Goal: Task Accomplishment & Management: Manage account settings

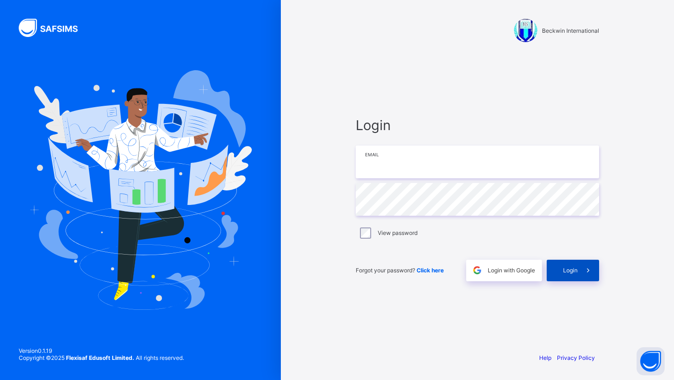
type input "**********"
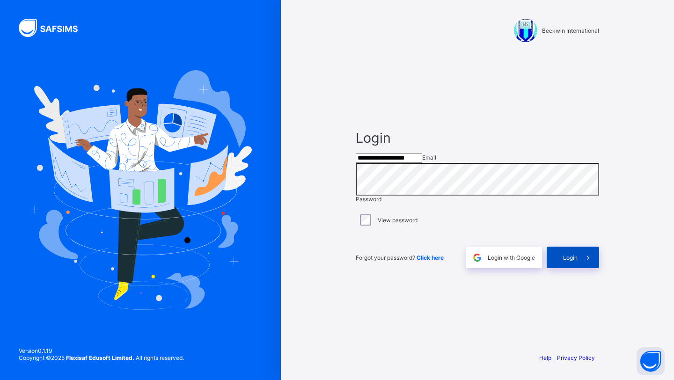
click at [570, 261] on span "Login" at bounding box center [570, 257] width 15 height 7
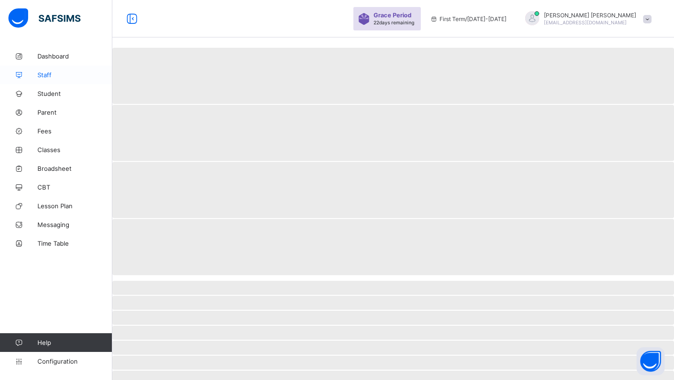
click at [42, 73] on span "Staff" at bounding box center [74, 74] width 75 height 7
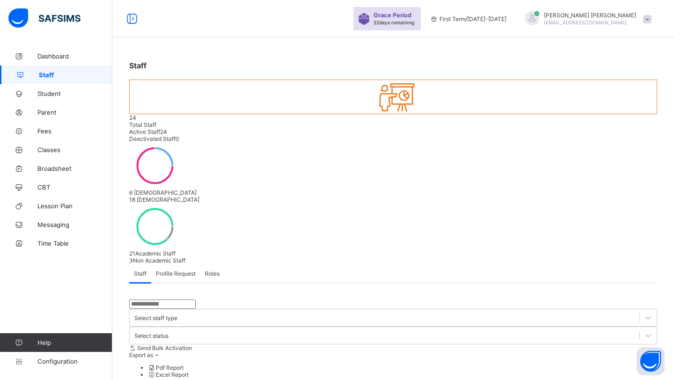
click at [217, 264] on div "Roles" at bounding box center [212, 273] width 24 height 19
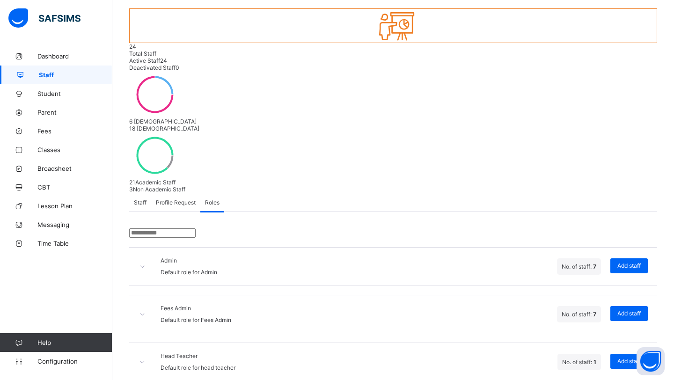
scroll to position [106, 0]
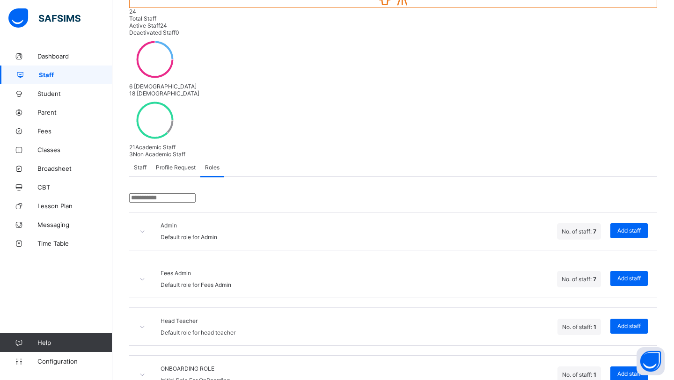
click at [136, 164] on span "Staff" at bounding box center [140, 167] width 13 height 7
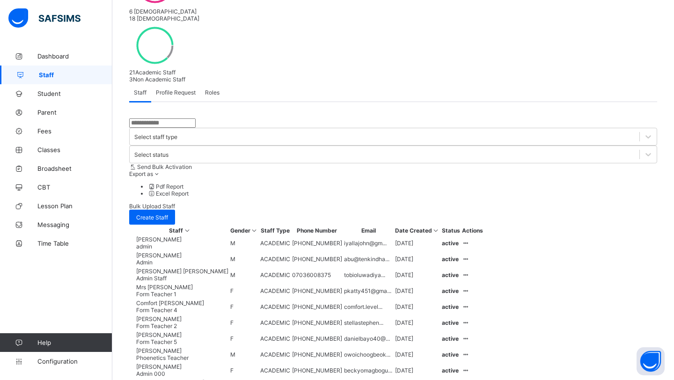
scroll to position [187, 0]
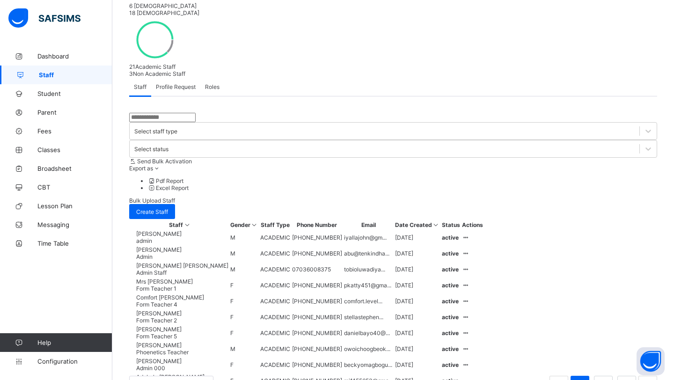
click at [163, 376] on div "10 Rows" at bounding box center [171, 385] width 84 height 18
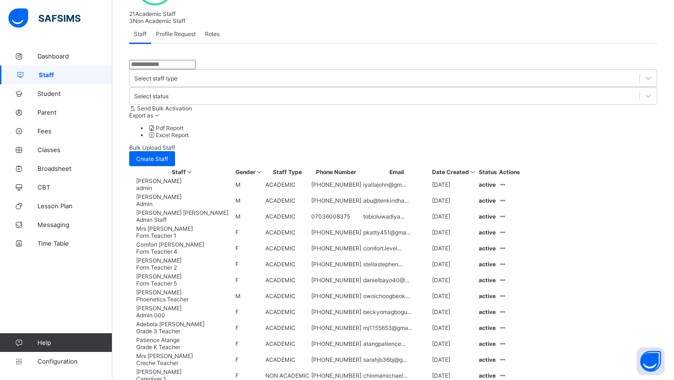
scroll to position [180, 0]
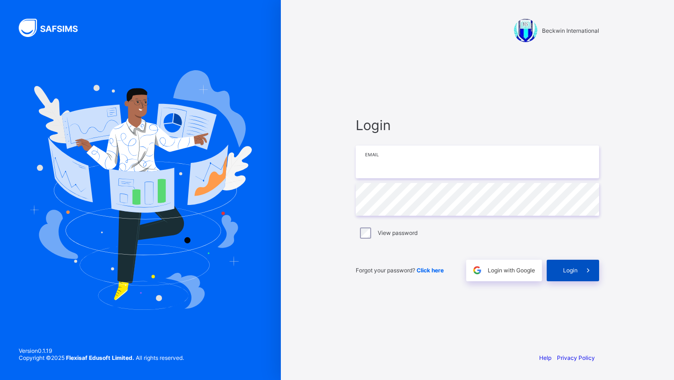
type input "**********"
click at [574, 265] on div "Login" at bounding box center [573, 271] width 52 height 22
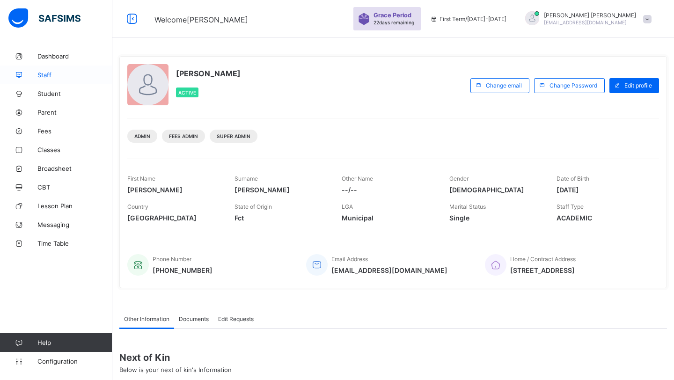
click at [44, 75] on span "Staff" at bounding box center [74, 74] width 75 height 7
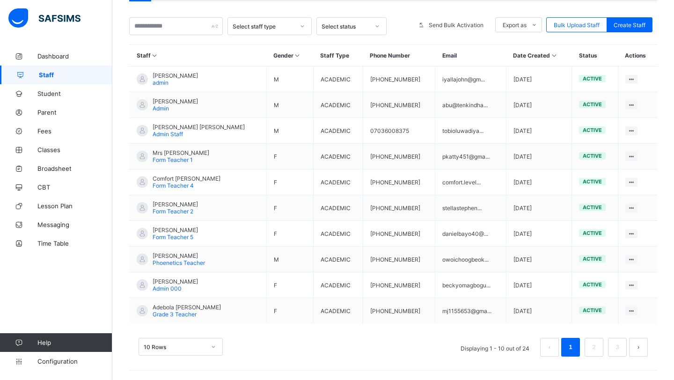
scroll to position [211, 0]
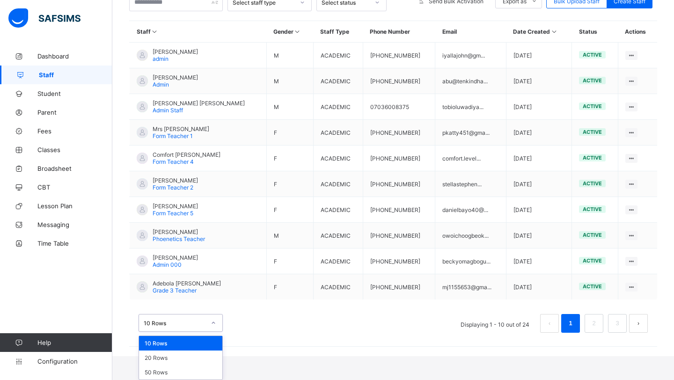
click at [199, 332] on div "option 10 Rows focused, 1 of 3. 3 results available. Use Up and Down to choose …" at bounding box center [181, 323] width 84 height 18
click at [174, 376] on div "50 Rows" at bounding box center [180, 372] width 83 height 15
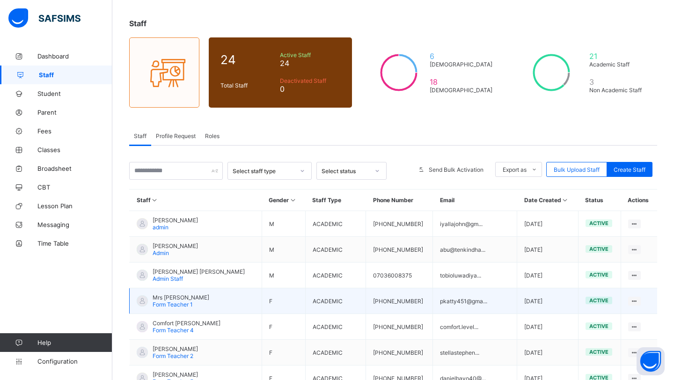
scroll to position [187, 0]
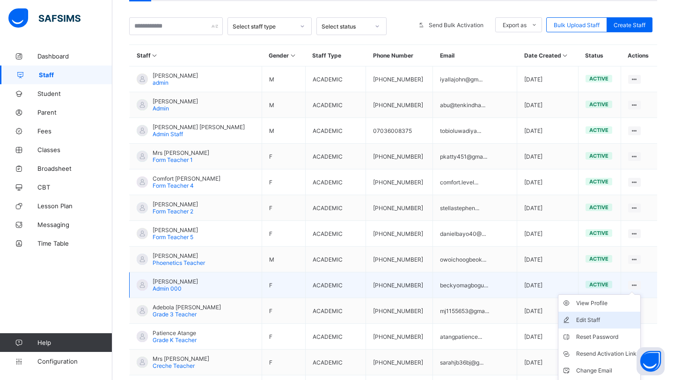
click at [605, 318] on div "Edit Staff" at bounding box center [606, 320] width 60 height 9
select select "**"
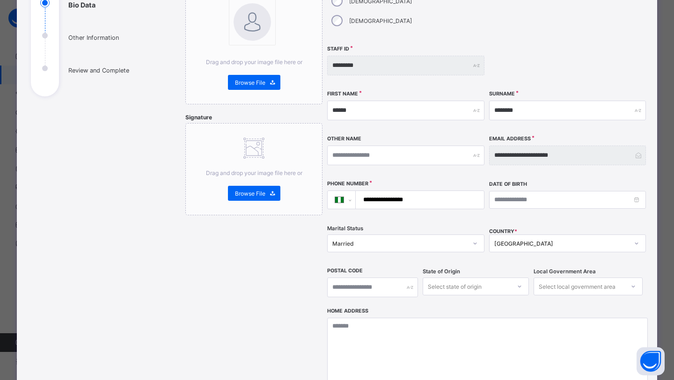
scroll to position [275, 0]
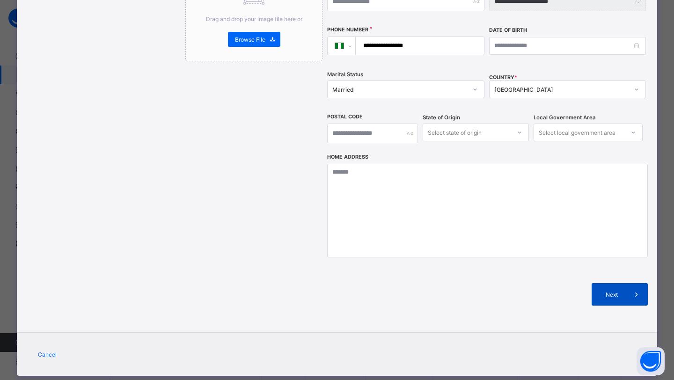
click at [609, 286] on div "Next" at bounding box center [620, 294] width 56 height 22
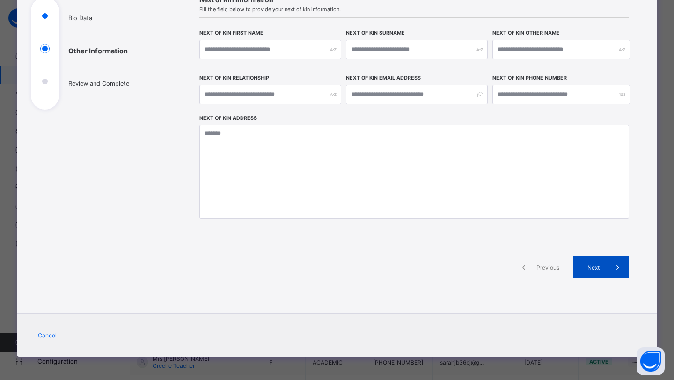
click at [596, 265] on span "Next" at bounding box center [593, 267] width 27 height 7
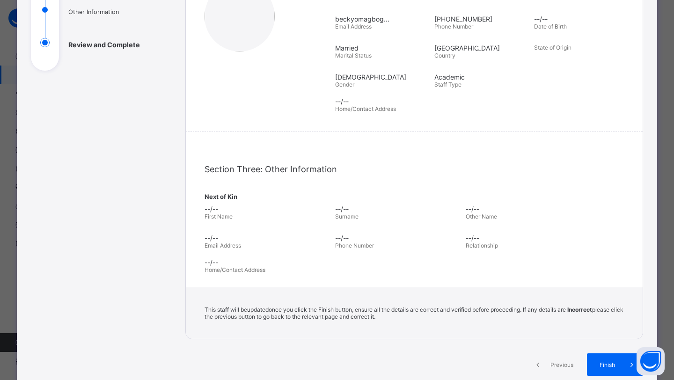
scroll to position [173, 0]
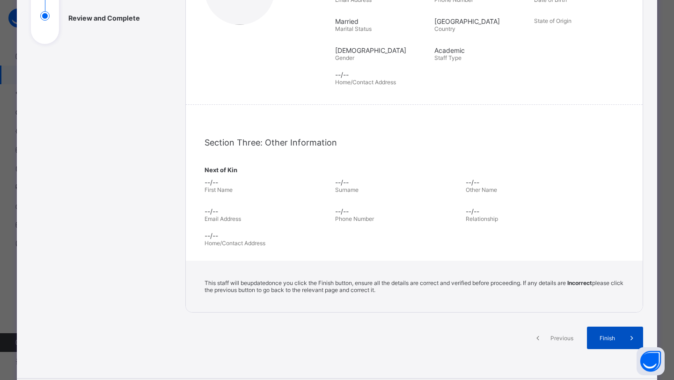
click at [606, 333] on div "Finish" at bounding box center [615, 338] width 56 height 22
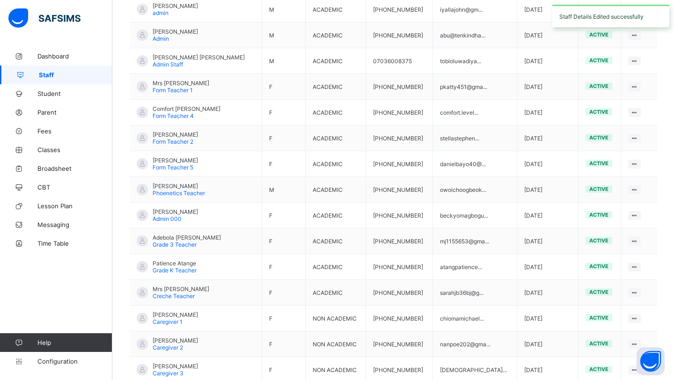
scroll to position [257, 0]
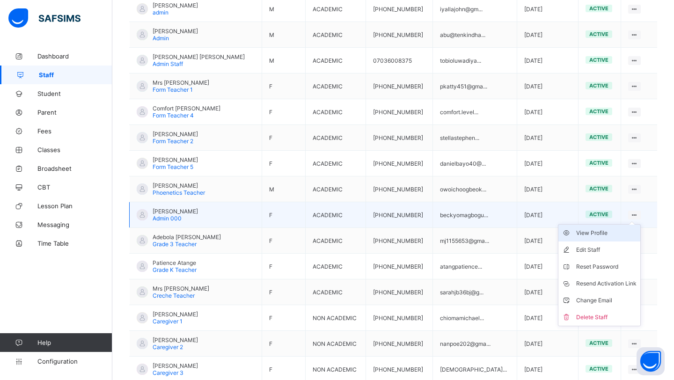
click at [592, 231] on div "View Profile" at bounding box center [606, 232] width 60 height 9
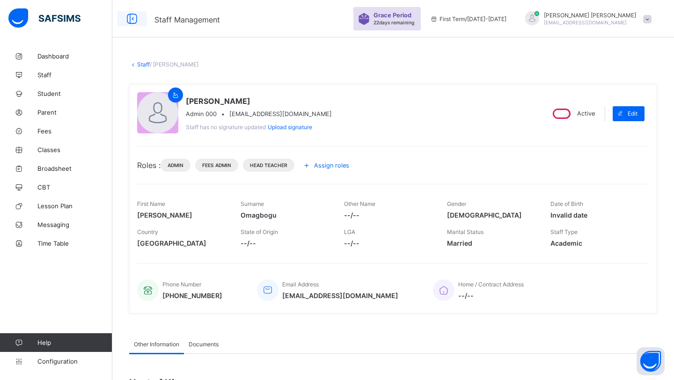
click at [130, 22] on icon at bounding box center [132, 19] width 16 height 14
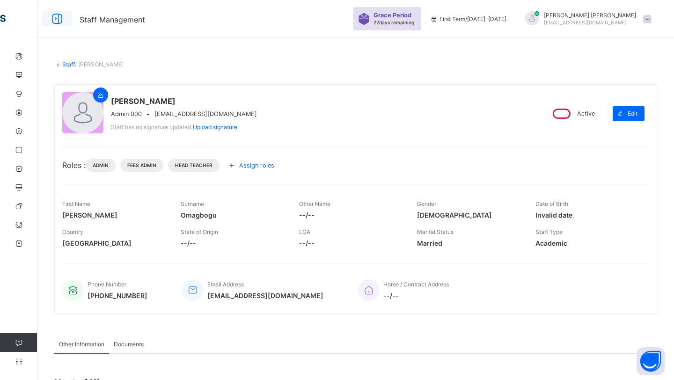
click at [58, 15] on icon at bounding box center [57, 19] width 16 height 14
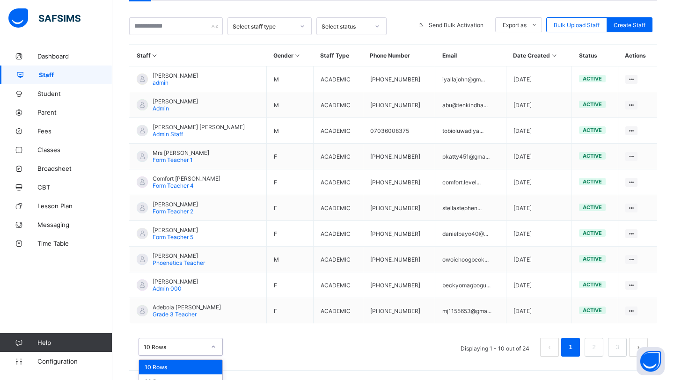
scroll to position [211, 0]
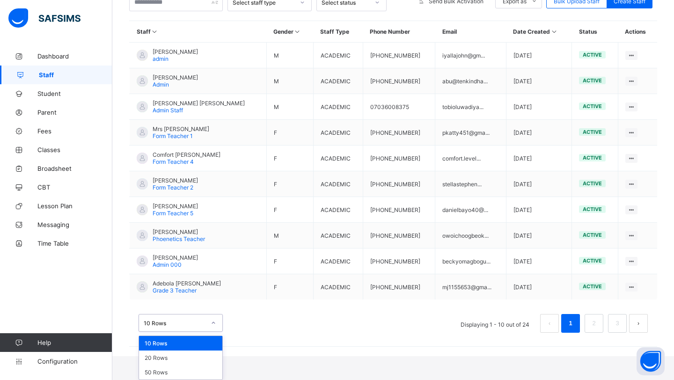
click at [150, 332] on div "option 10 Rows focused, 1 of 3. 3 results available. Use Up and Down to choose …" at bounding box center [181, 323] width 84 height 18
click at [164, 371] on div "50 Rows" at bounding box center [180, 372] width 83 height 15
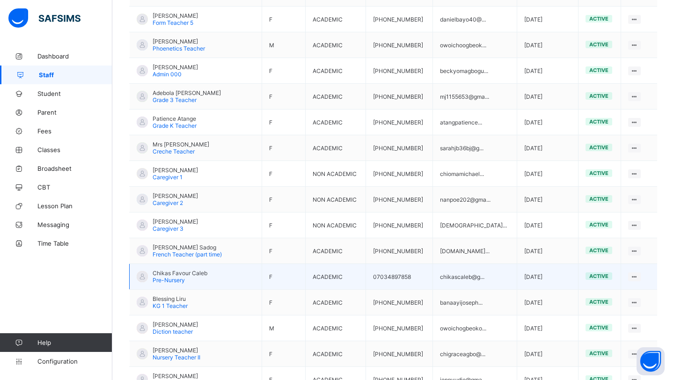
scroll to position [398, 0]
